Goal: Task Accomplishment & Management: Use online tool/utility

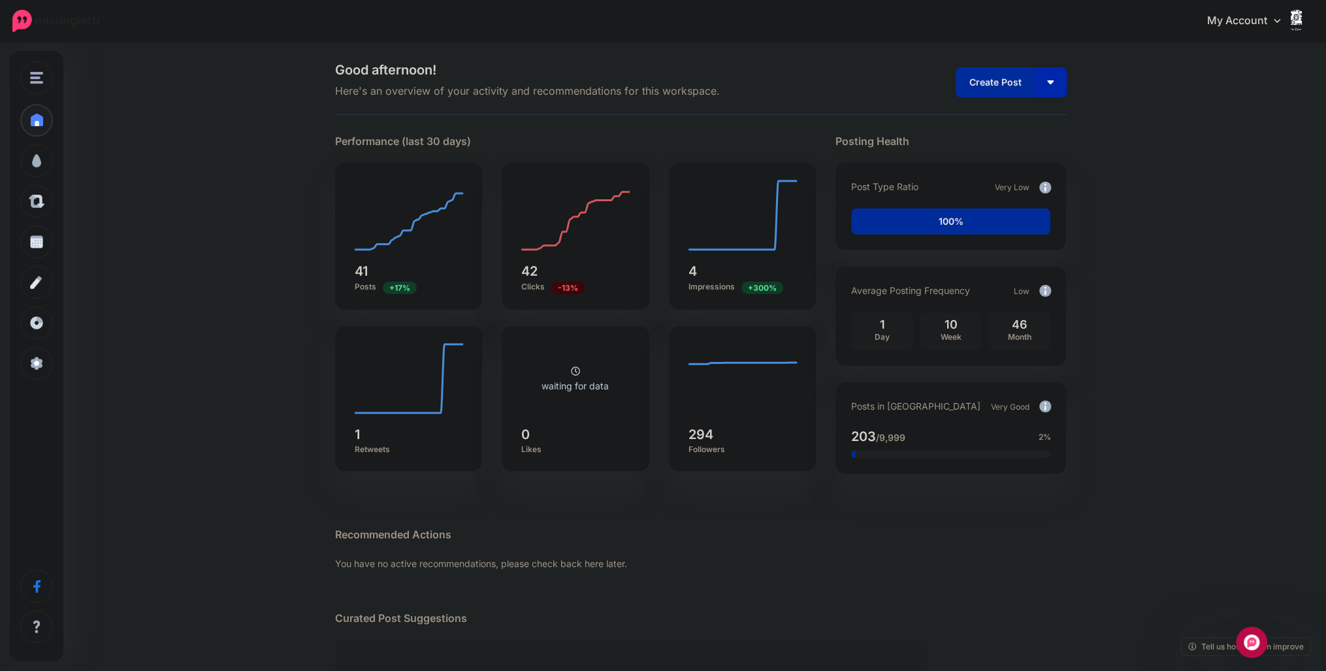
click at [1055, 79] on button "button" at bounding box center [1050, 82] width 33 height 30
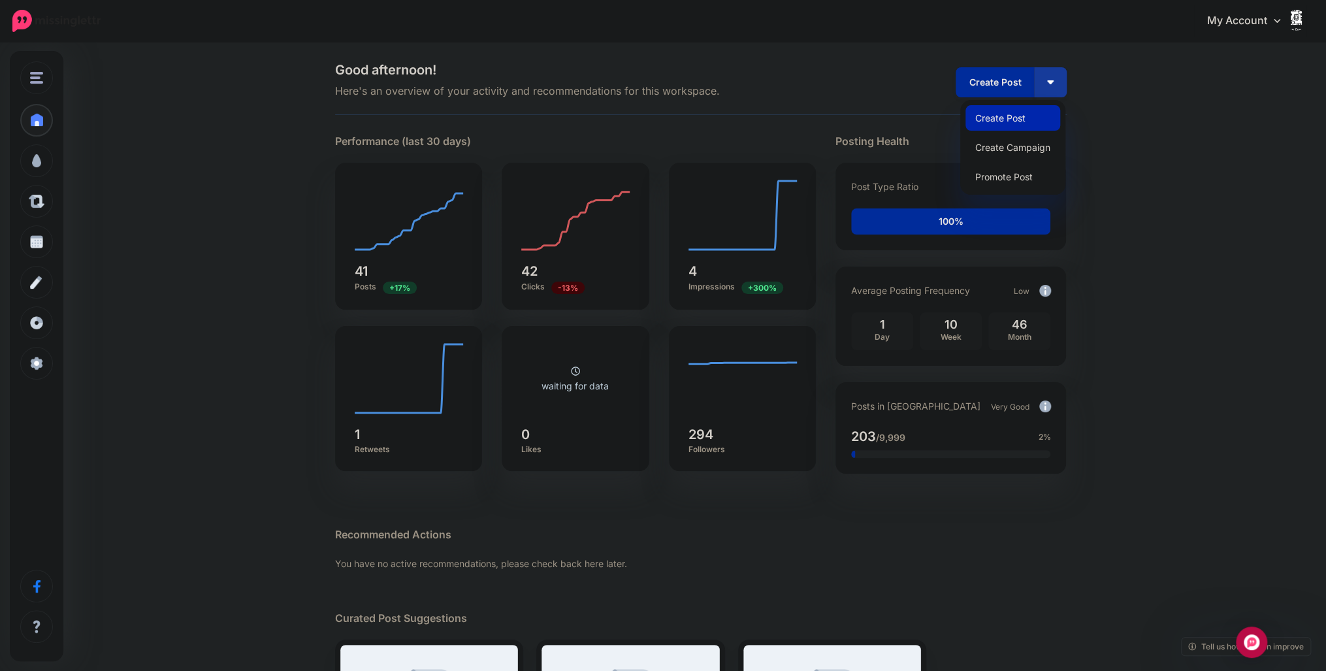
click at [1023, 116] on link "Create Post" at bounding box center [1012, 117] width 95 height 25
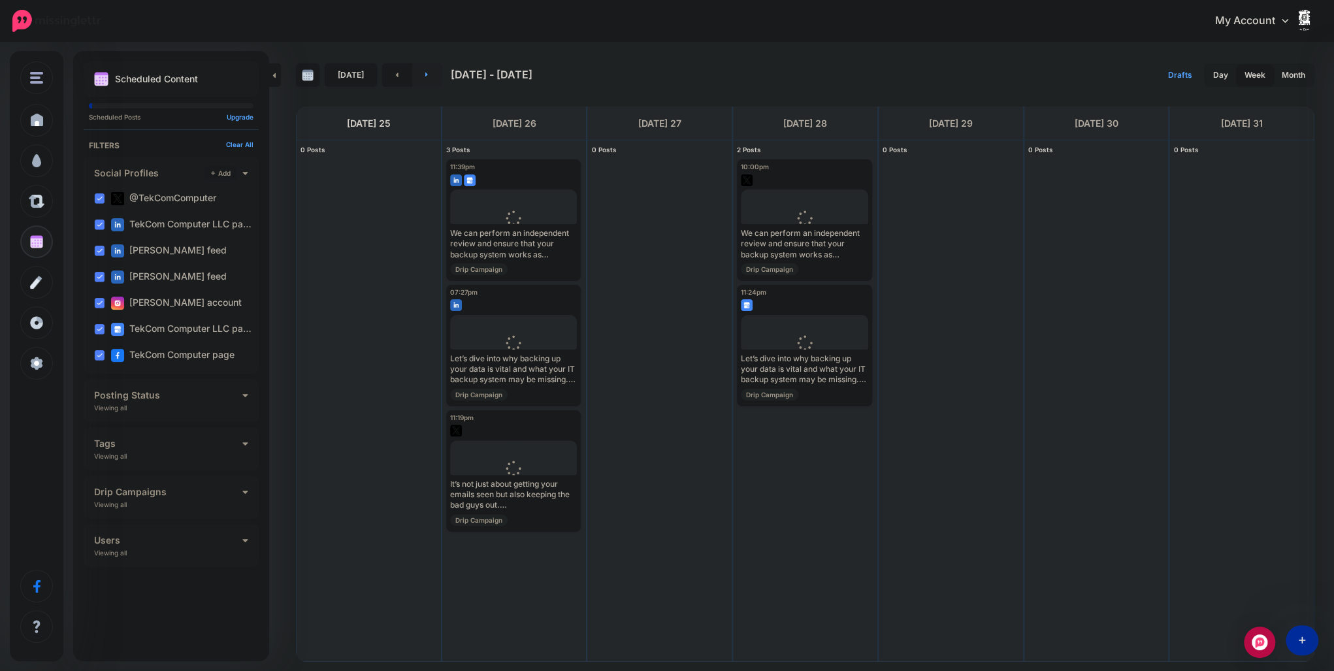
click at [428, 76] on link at bounding box center [426, 75] width 29 height 24
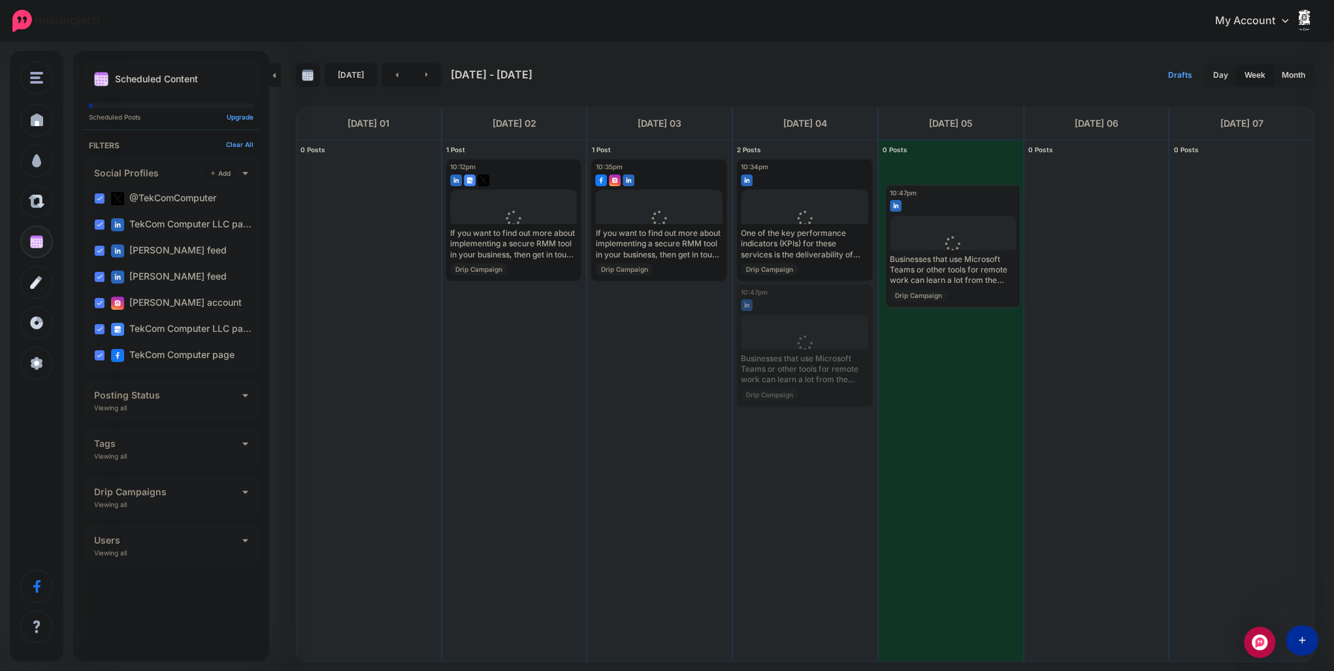
drag, startPoint x: 788, startPoint y: 298, endPoint x: 941, endPoint y: 183, distance: 191.2
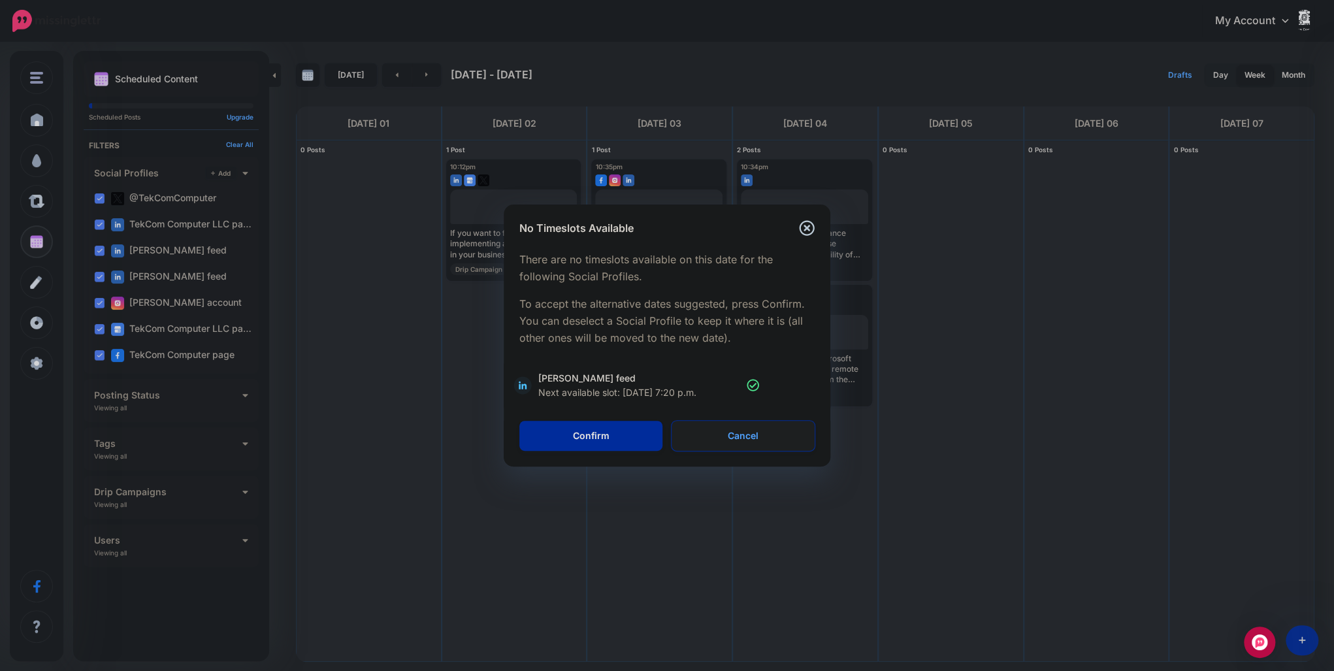
click at [719, 432] on link "Cancel" at bounding box center [742, 436] width 143 height 30
